Goal: Transaction & Acquisition: Purchase product/service

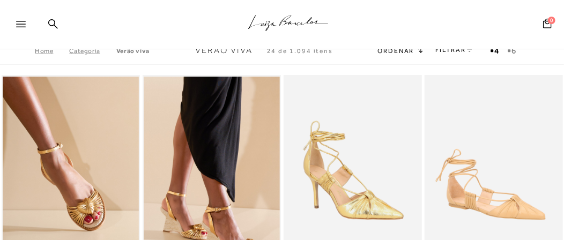
click at [226, 51] on span "Verão Viva" at bounding box center [223, 51] width 57 height 10
click at [231, 51] on span "Verão Viva" at bounding box center [223, 51] width 57 height 10
click at [402, 54] on span "Ordenar" at bounding box center [396, 51] width 36 height 8
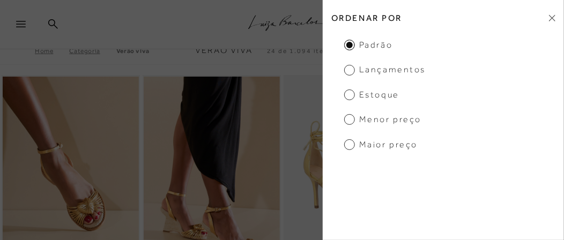
click at [349, 70] on span "Lançamentos" at bounding box center [385, 70] width 82 height 12
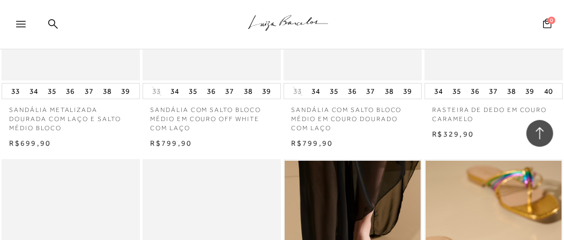
scroll to position [3057, 0]
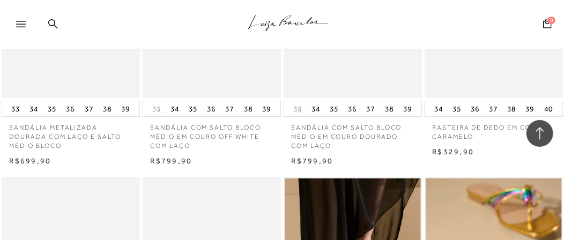
click at [51, 21] on icon at bounding box center [53, 24] width 10 height 10
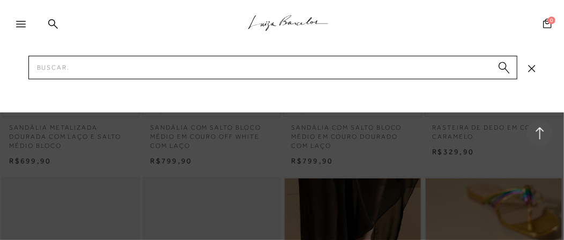
click at [25, 24] on icon at bounding box center [21, 24] width 10 height 6
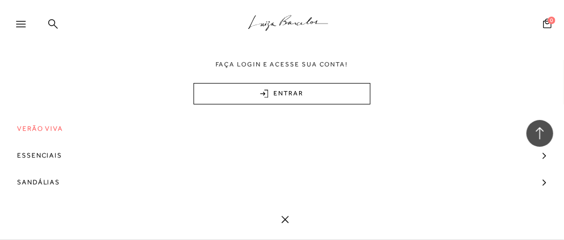
click at [54, 24] on icon at bounding box center [53, 24] width 10 height 10
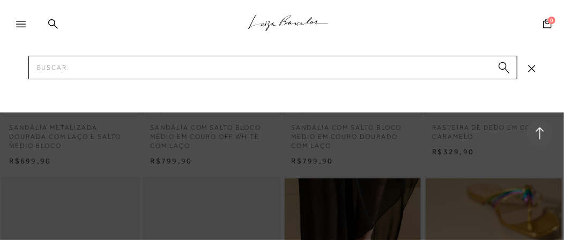
click at [221, 69] on input "Pesquisar" at bounding box center [273, 68] width 490 height 24
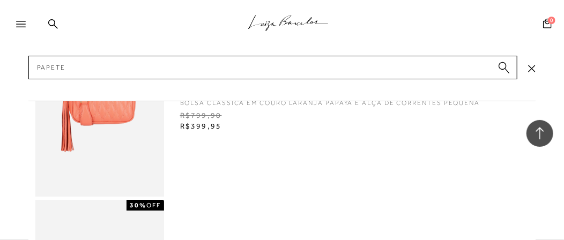
type input "PAPETES"
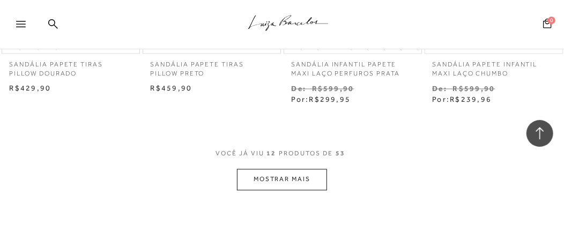
scroll to position [858, 0]
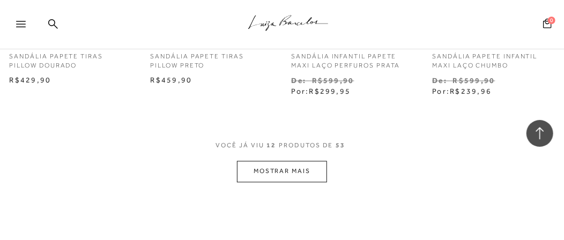
click at [262, 175] on button "MOSTRAR MAIS" at bounding box center [282, 171] width 90 height 21
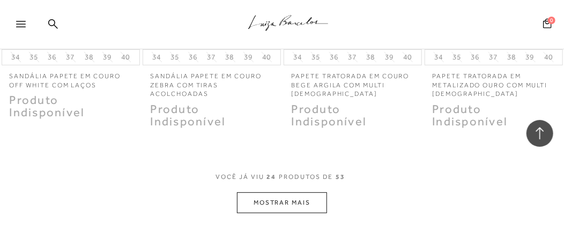
scroll to position [1716, 0]
click at [275, 203] on button "MOSTRAR MAIS" at bounding box center [282, 202] width 90 height 21
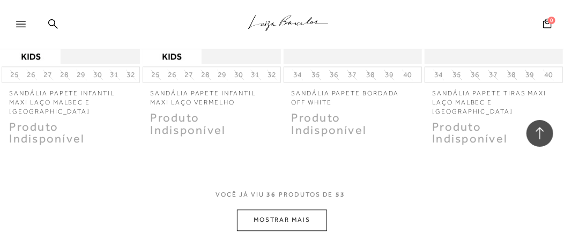
scroll to position [2467, 0]
